Goal: Task Accomplishment & Management: Manage account settings

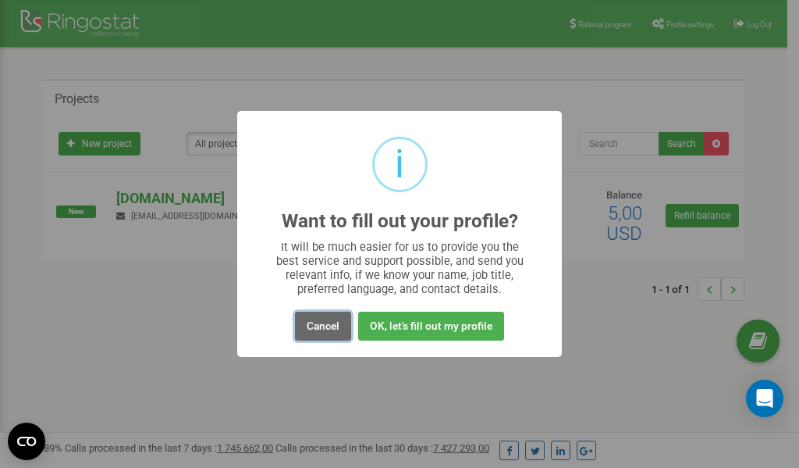
click at [315, 322] on button "Cancel" at bounding box center [323, 325] width 56 height 29
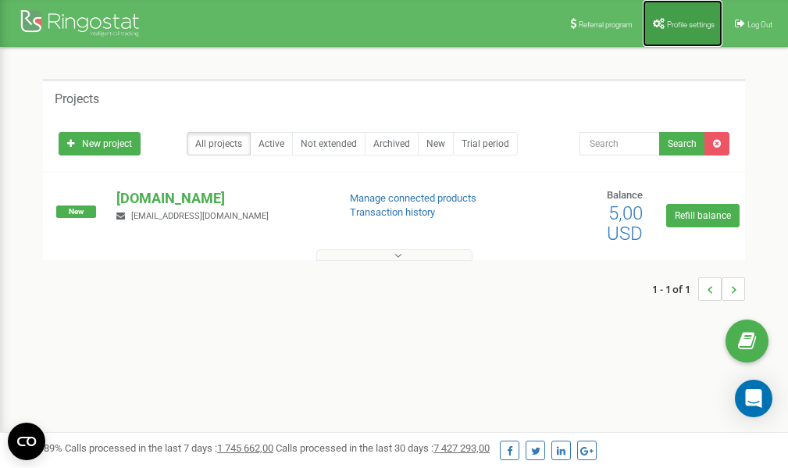
click at [673, 27] on span "Profile settings" at bounding box center [691, 24] width 48 height 9
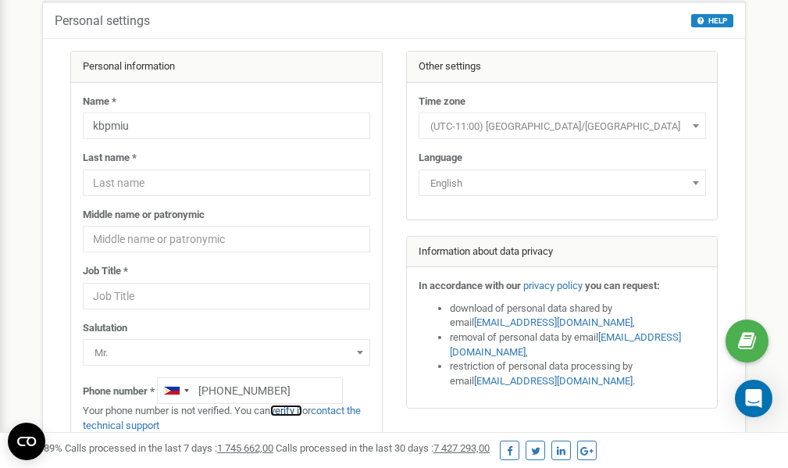
click at [293, 409] on link "verify it" at bounding box center [286, 410] width 32 height 12
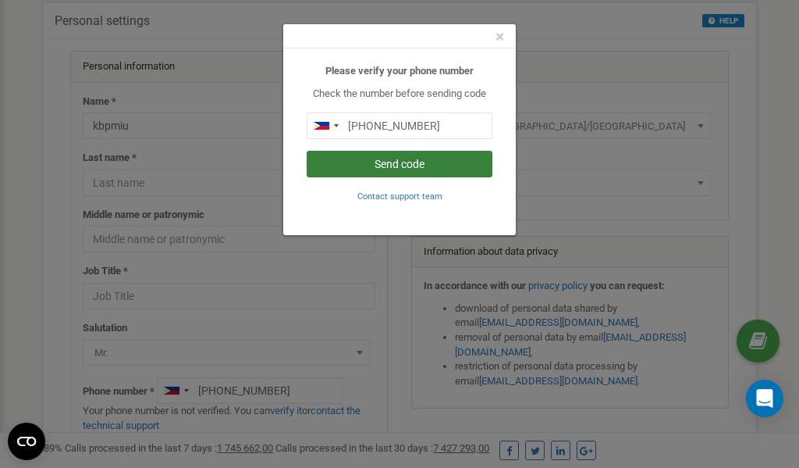
click at [375, 160] on button "Send code" at bounding box center [400, 164] width 186 height 27
